Goal: Find specific page/section: Find specific page/section

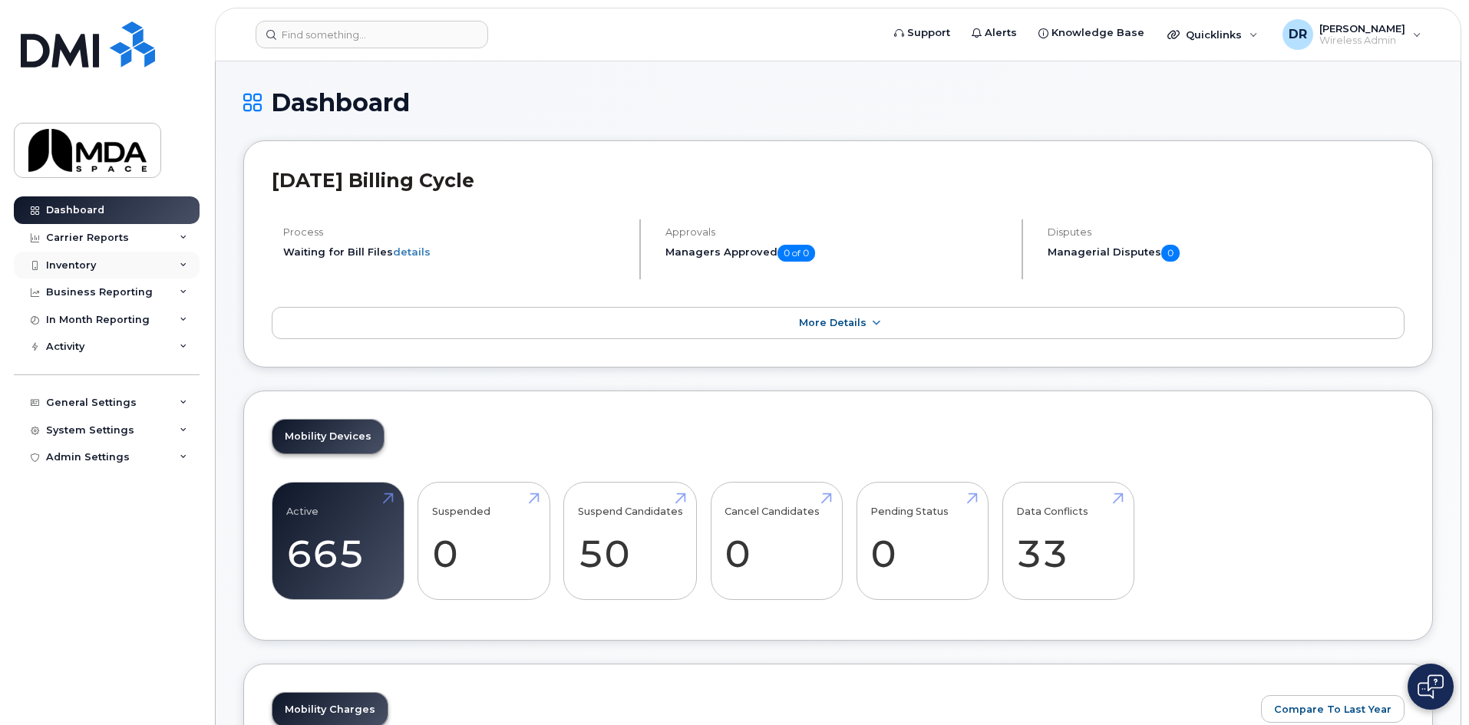
click at [70, 263] on div "Inventory" at bounding box center [71, 265] width 50 height 12
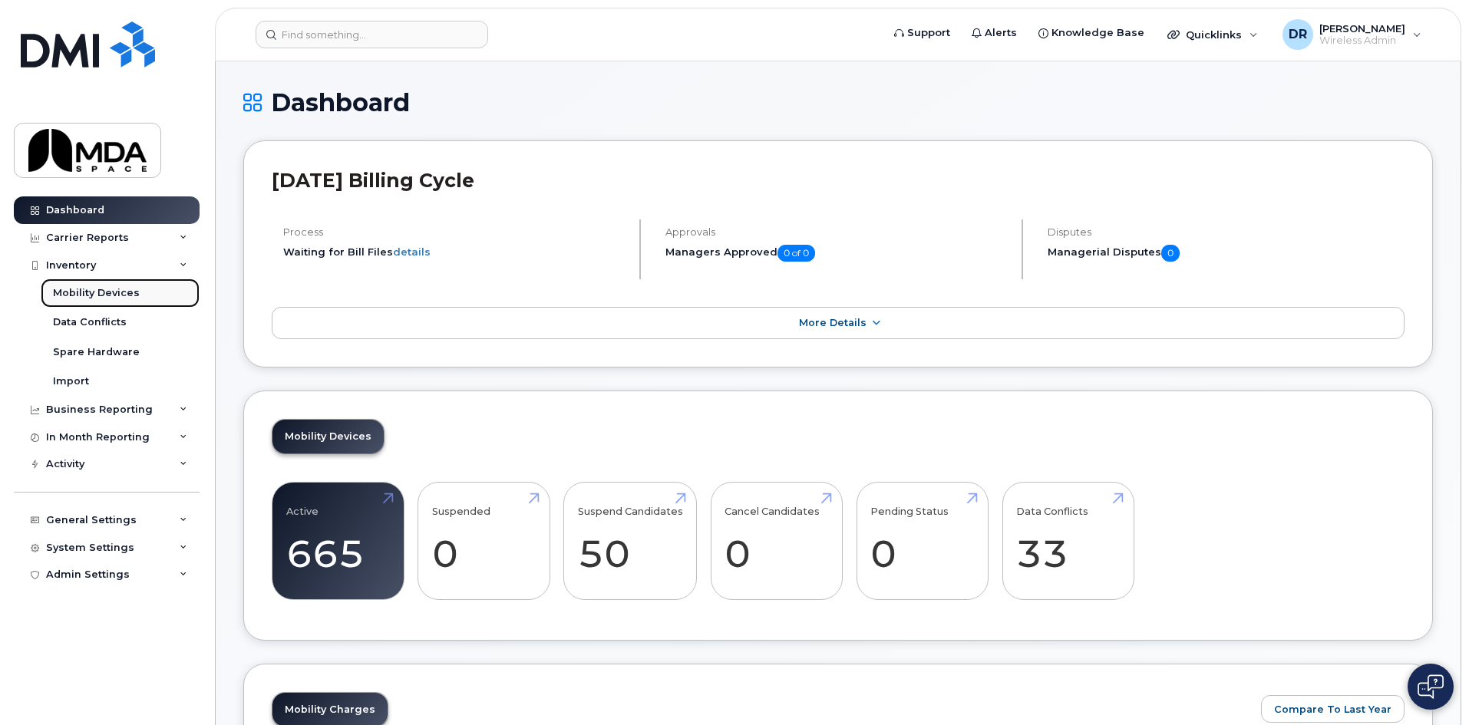
click at [114, 292] on div "Mobility Devices" at bounding box center [96, 293] width 87 height 14
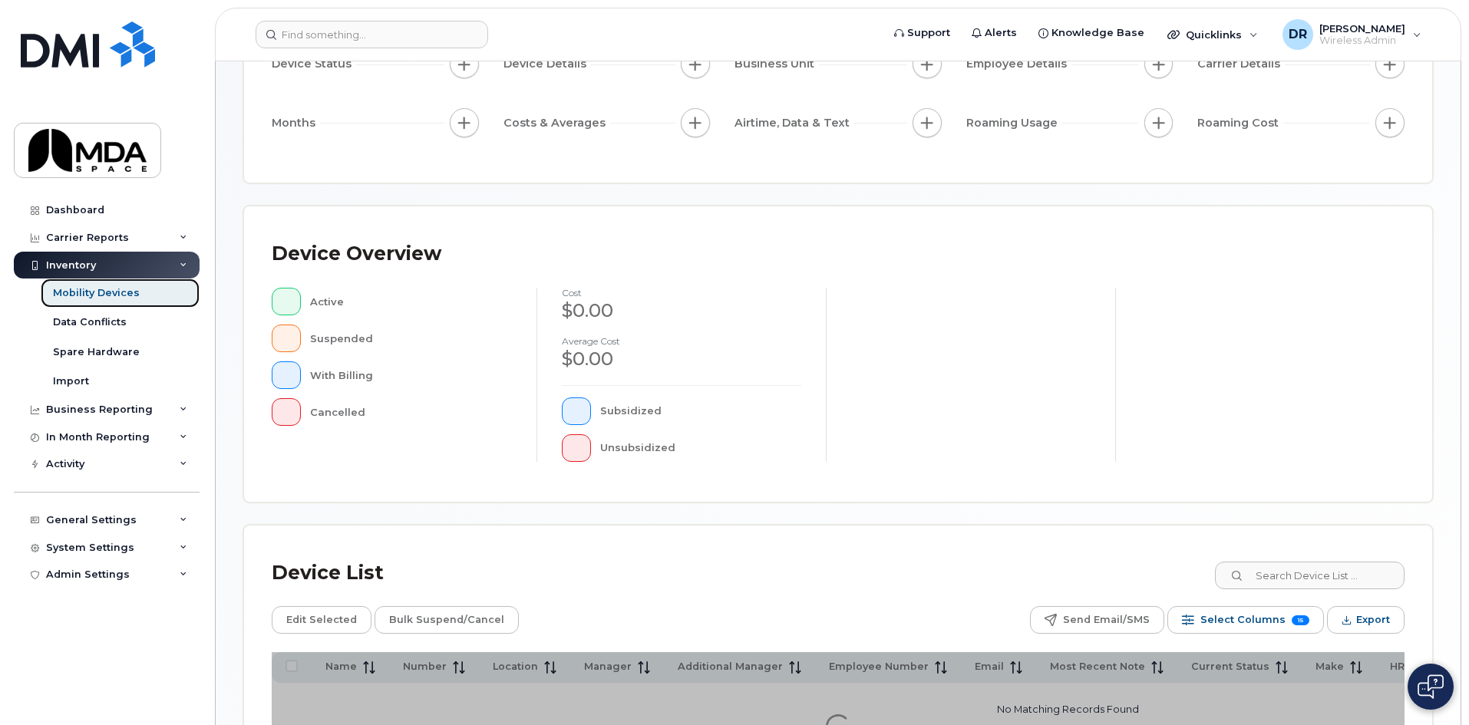
scroll to position [335, 0]
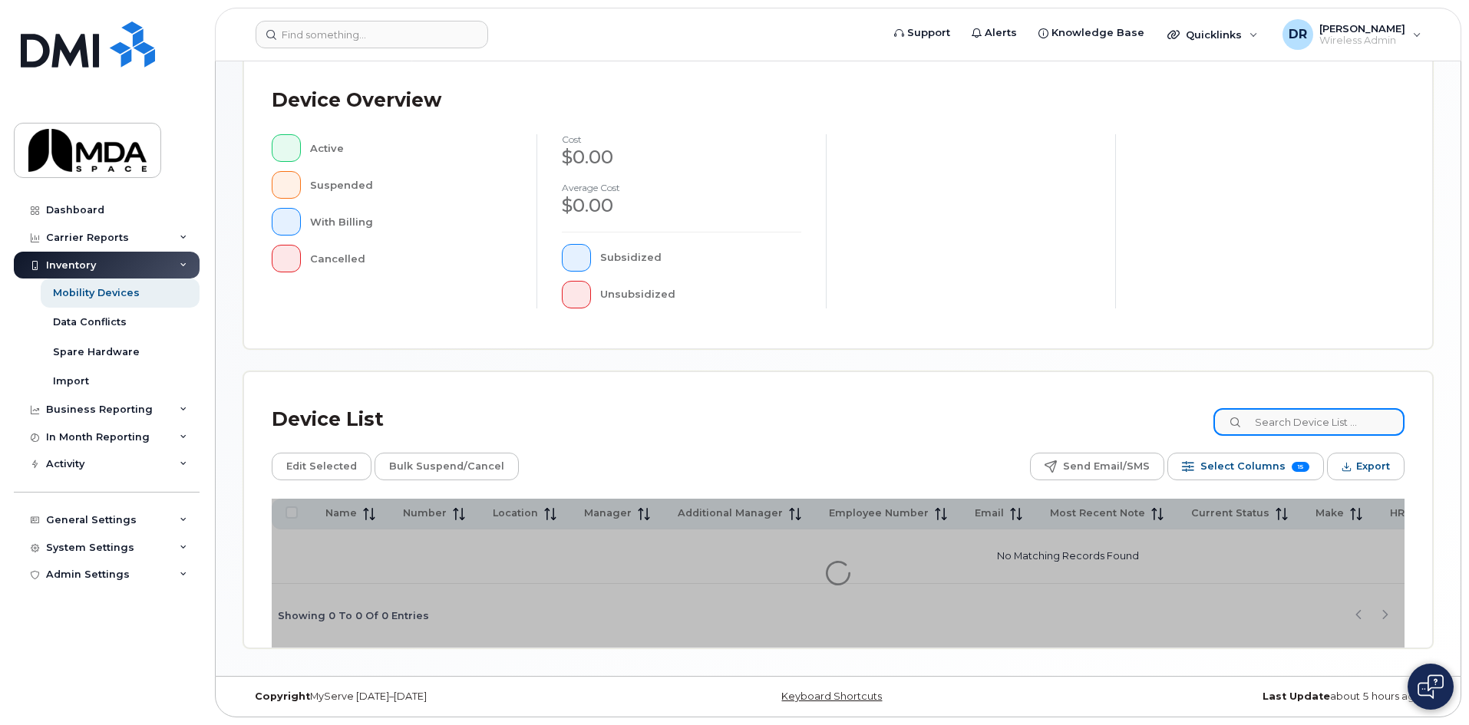
click at [1327, 417] on input at bounding box center [1309, 422] width 191 height 28
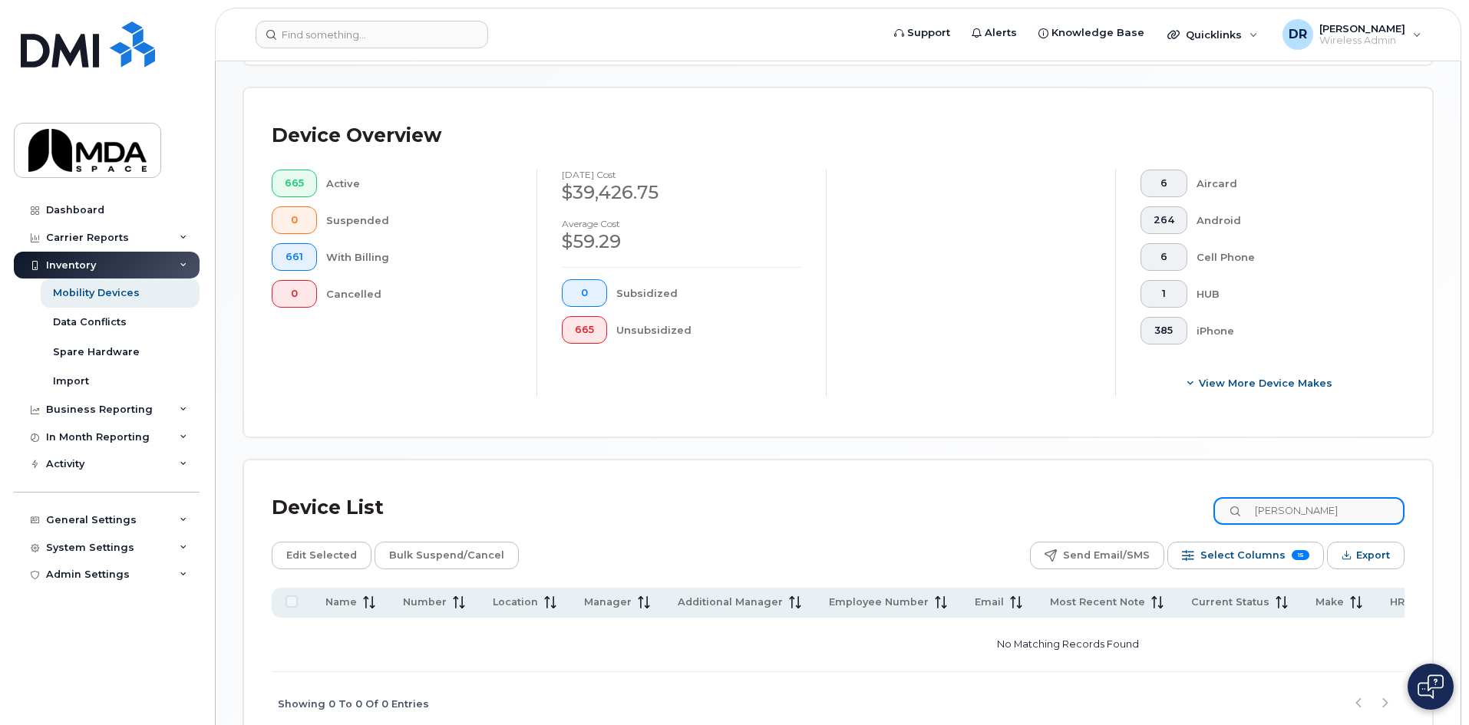
drag, startPoint x: 1306, startPoint y: 493, endPoint x: 1199, endPoint y: 494, distance: 106.7
click at [1199, 494] on div "Device List [PERSON_NAME]" at bounding box center [838, 508] width 1133 height 40
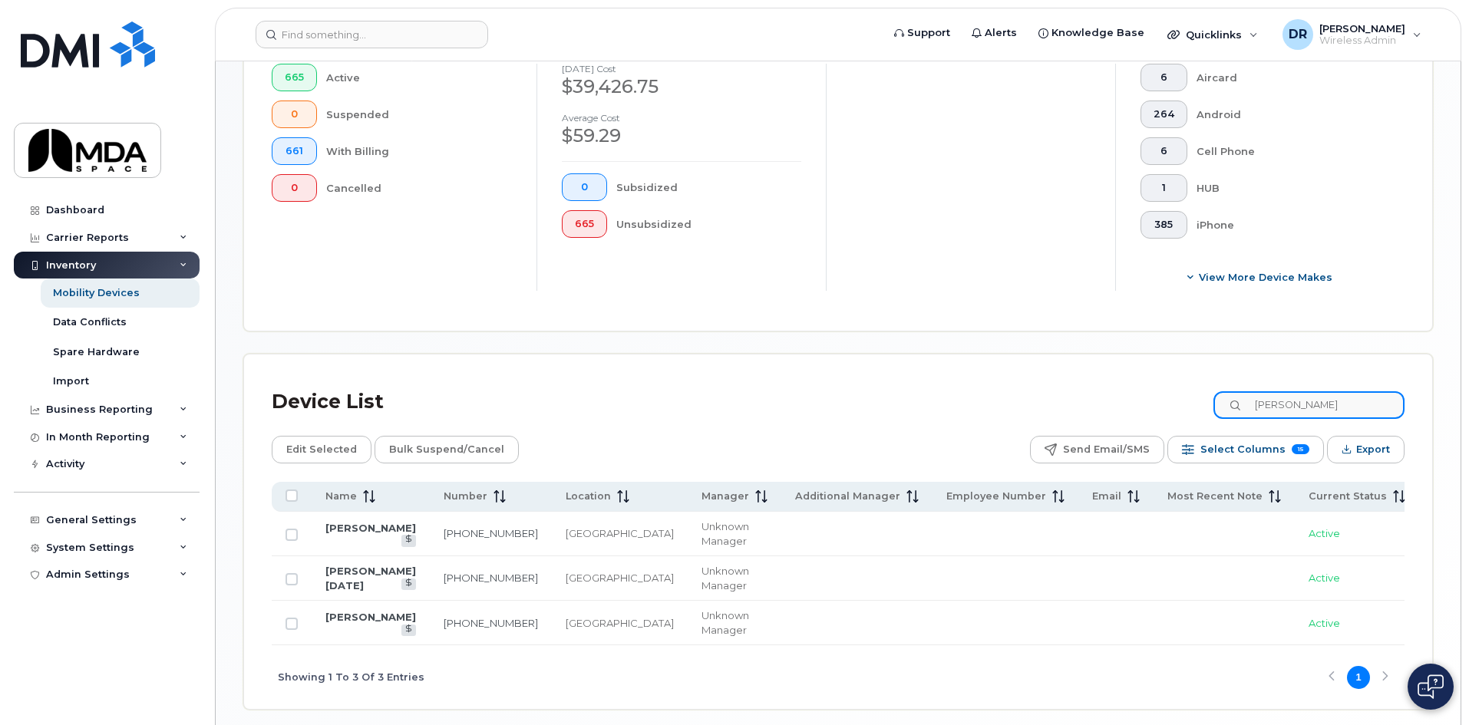
scroll to position [415, 0]
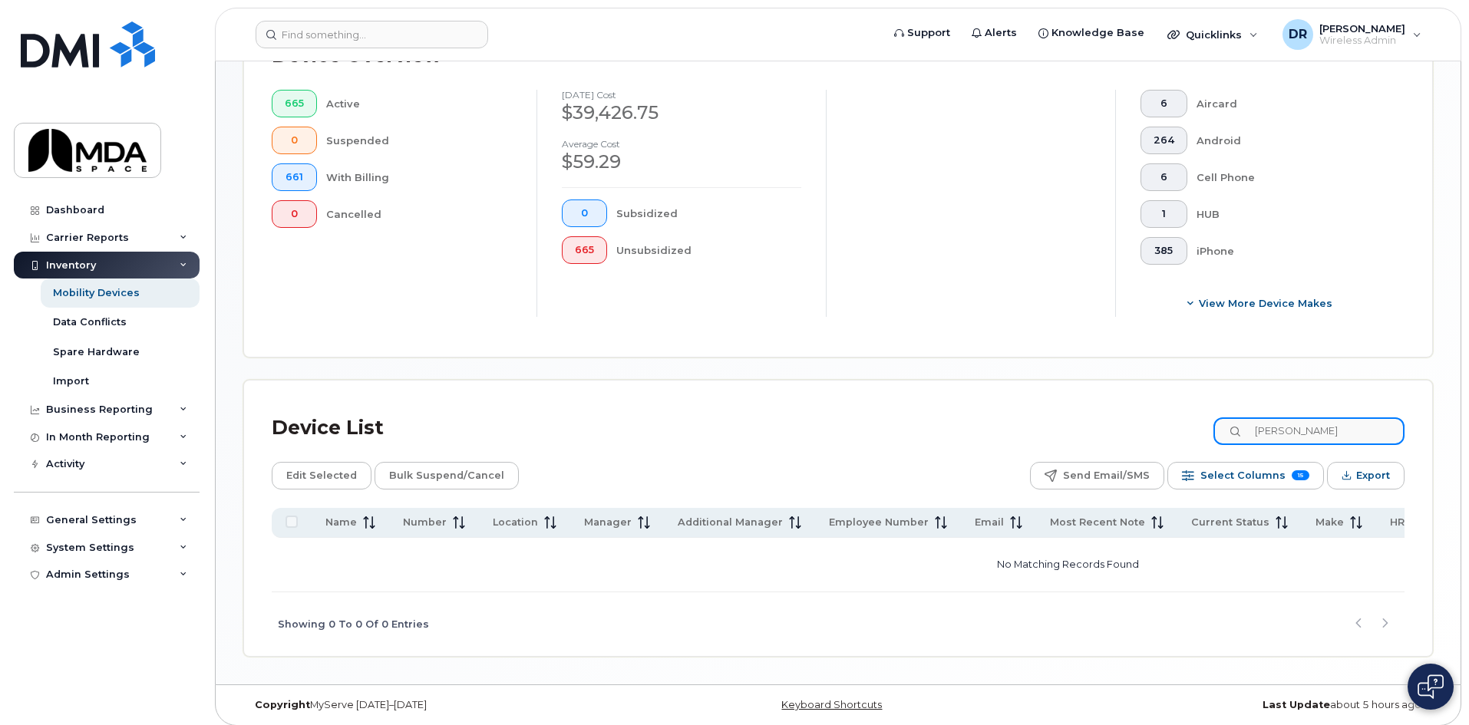
drag, startPoint x: 1328, startPoint y: 418, endPoint x: 1164, endPoint y: 421, distance: 164.3
click at [1169, 421] on div "Device List [PERSON_NAME]" at bounding box center [838, 428] width 1133 height 40
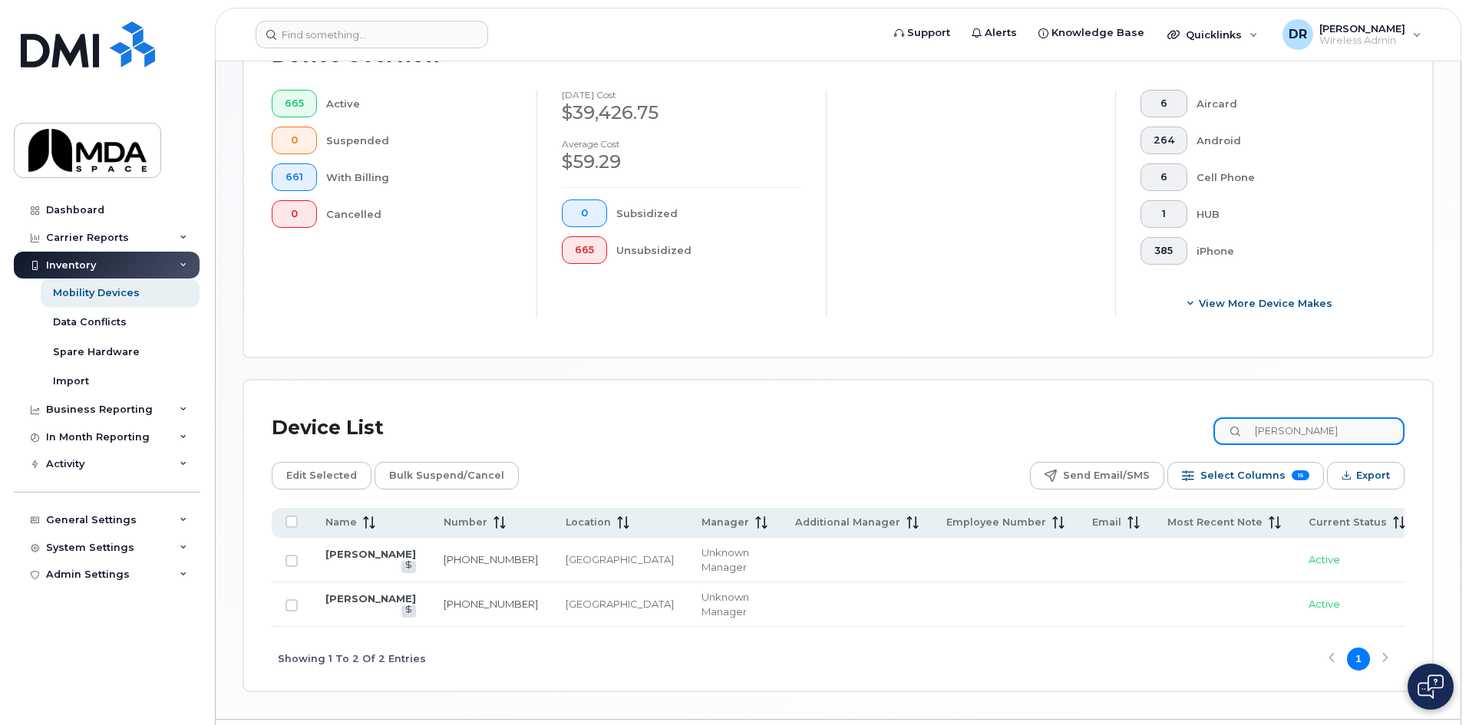
scroll to position [441, 0]
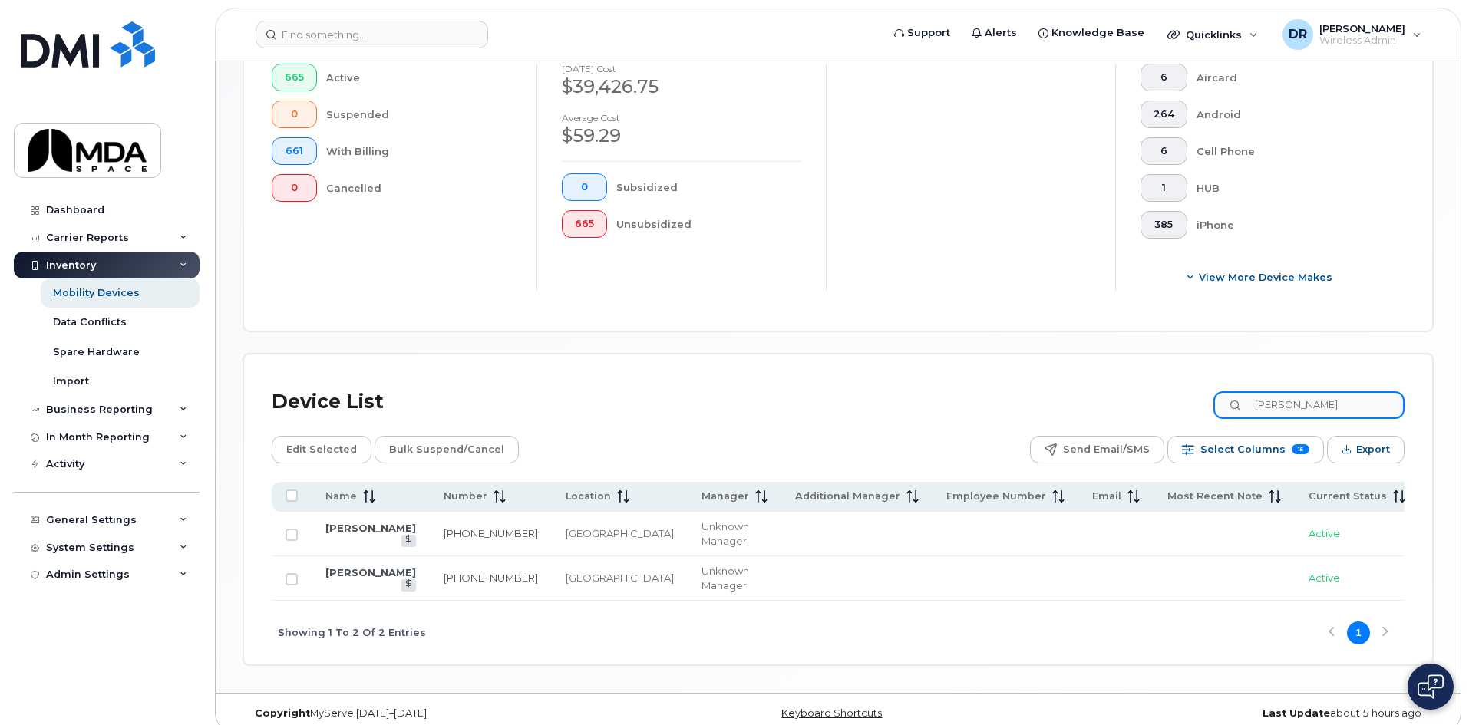
type input "[PERSON_NAME]"
